Goal: Task Accomplishment & Management: Use online tool/utility

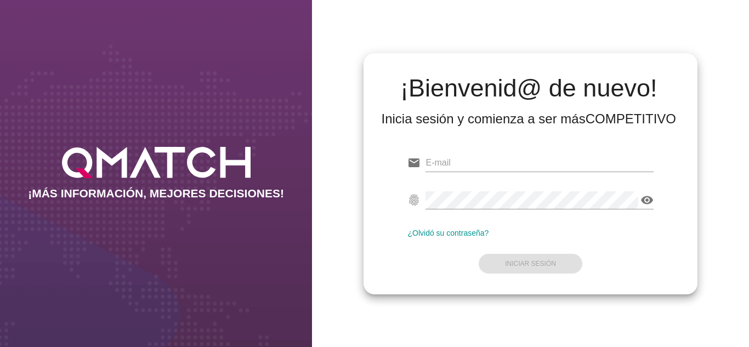
type input "[EMAIL_ADDRESS][DOMAIN_NAME]"
click at [448, 264] on form "email [EMAIL_ADDRESS][DOMAIN_NAME] fingerprint visibility ¿Olvidó su contraseña…" at bounding box center [530, 211] width 246 height 129
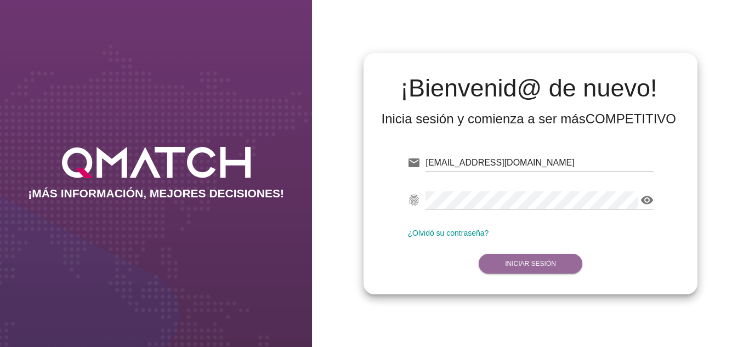
click at [510, 260] on strong "Iniciar Sesión" at bounding box center [530, 264] width 51 height 8
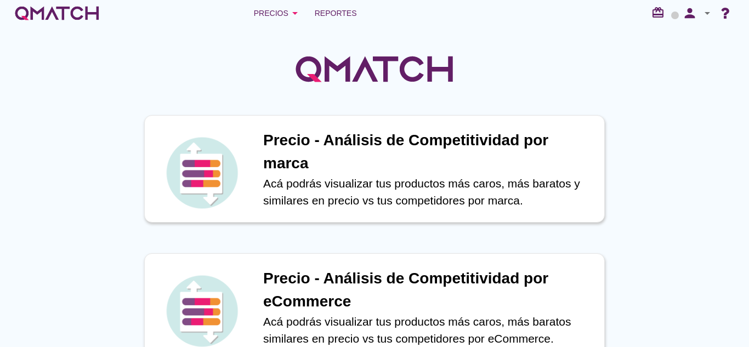
click at [326, 28] on div at bounding box center [374, 62] width 749 height 73
click at [327, 21] on link "Reportes" at bounding box center [335, 13] width 51 height 22
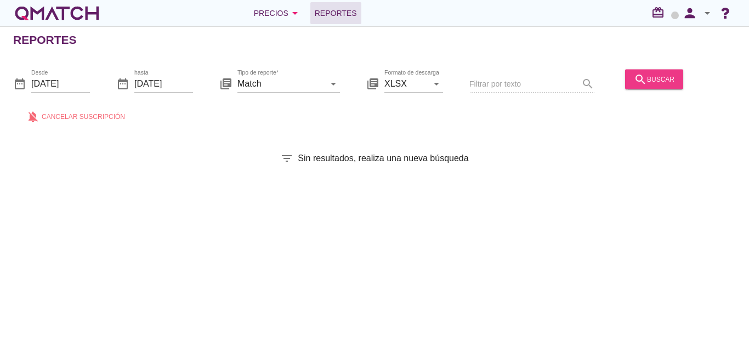
click at [638, 84] on icon "search" at bounding box center [640, 78] width 13 height 13
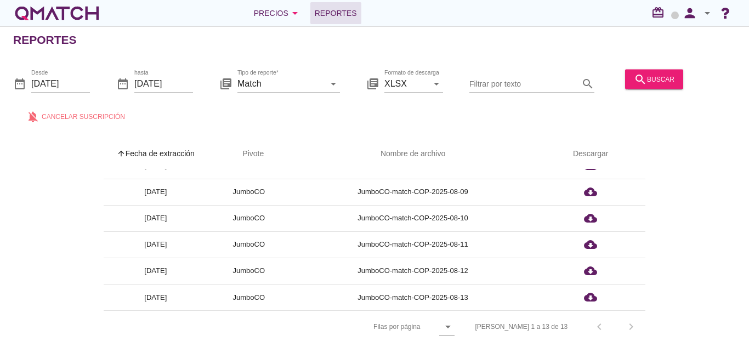
scroll to position [4, 0]
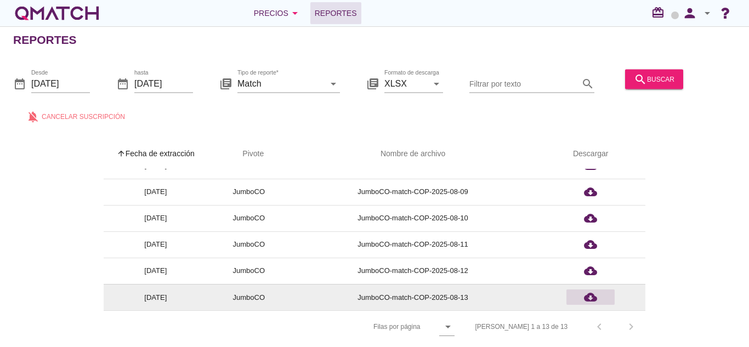
click at [591, 295] on icon "cloud_download" at bounding box center [590, 296] width 13 height 13
